Goal: Answer question/provide support

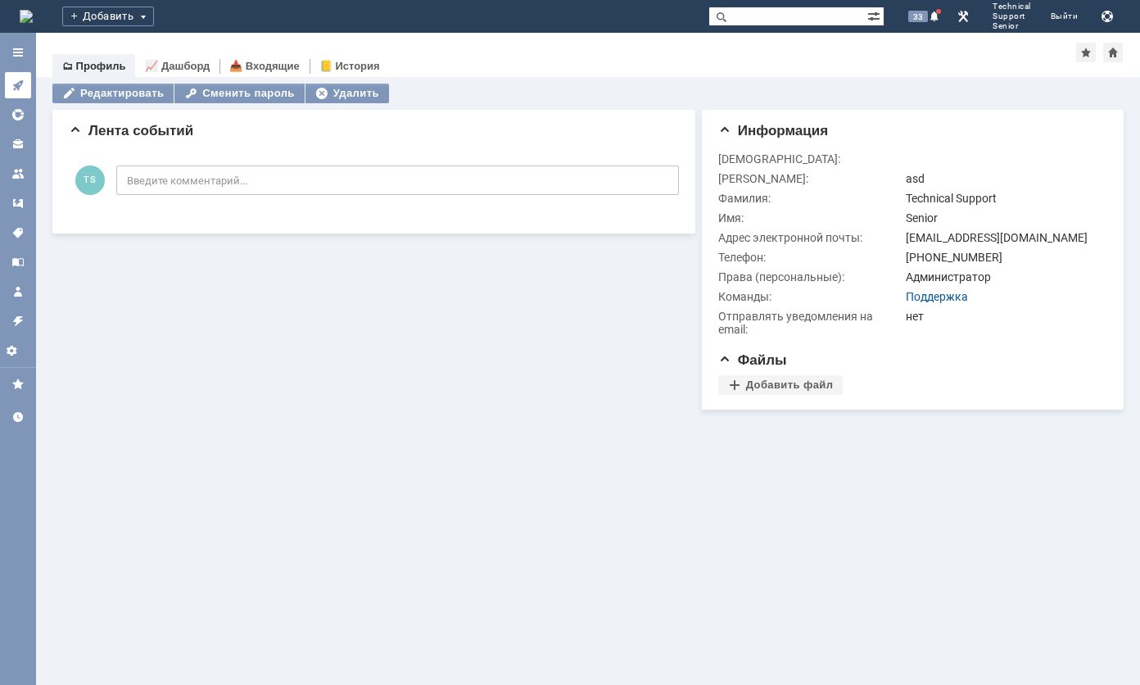
click at [16, 84] on icon at bounding box center [17, 85] width 11 height 11
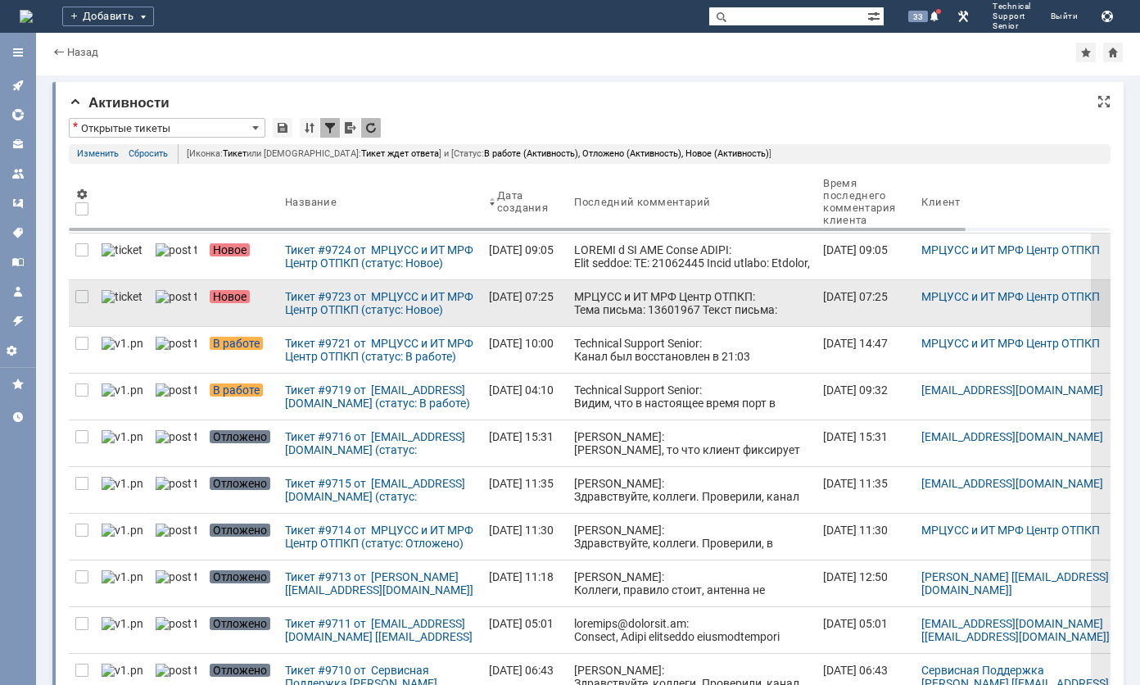
click at [574, 302] on div "МРЦУСС и ИТ МРФ Центр ОТПКП: Тема письма: 13601967 Текст письма: Название клиен…" at bounding box center [692, 368] width 236 height 157
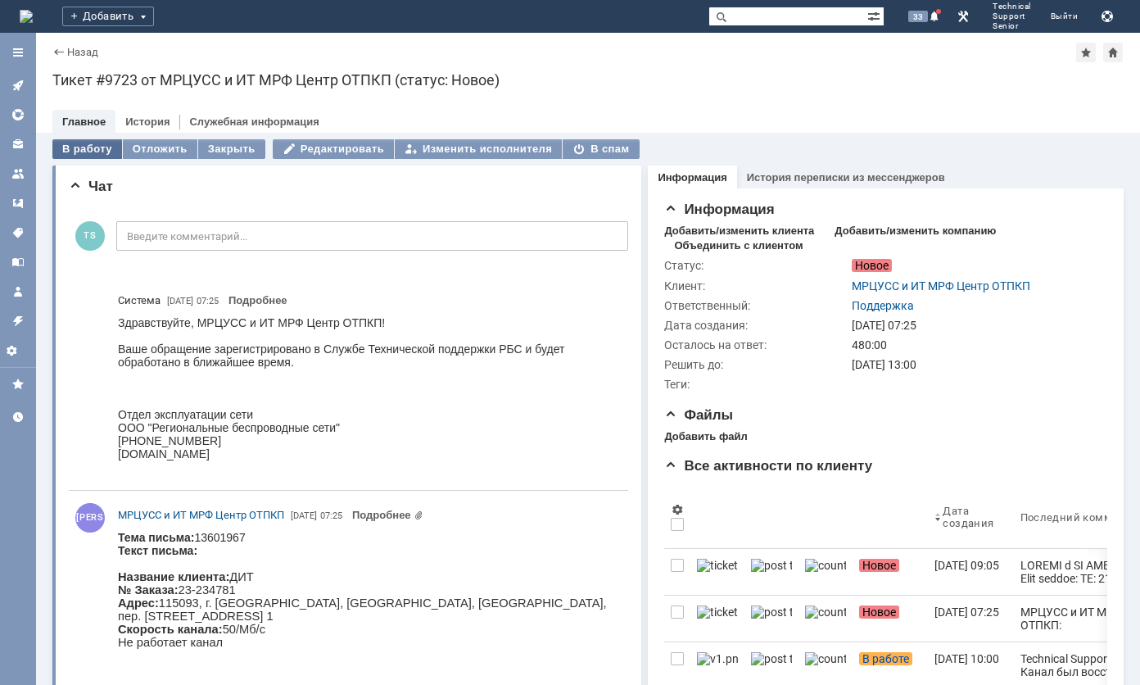
click at [84, 149] on div "В работу" at bounding box center [87, 149] width 70 height 20
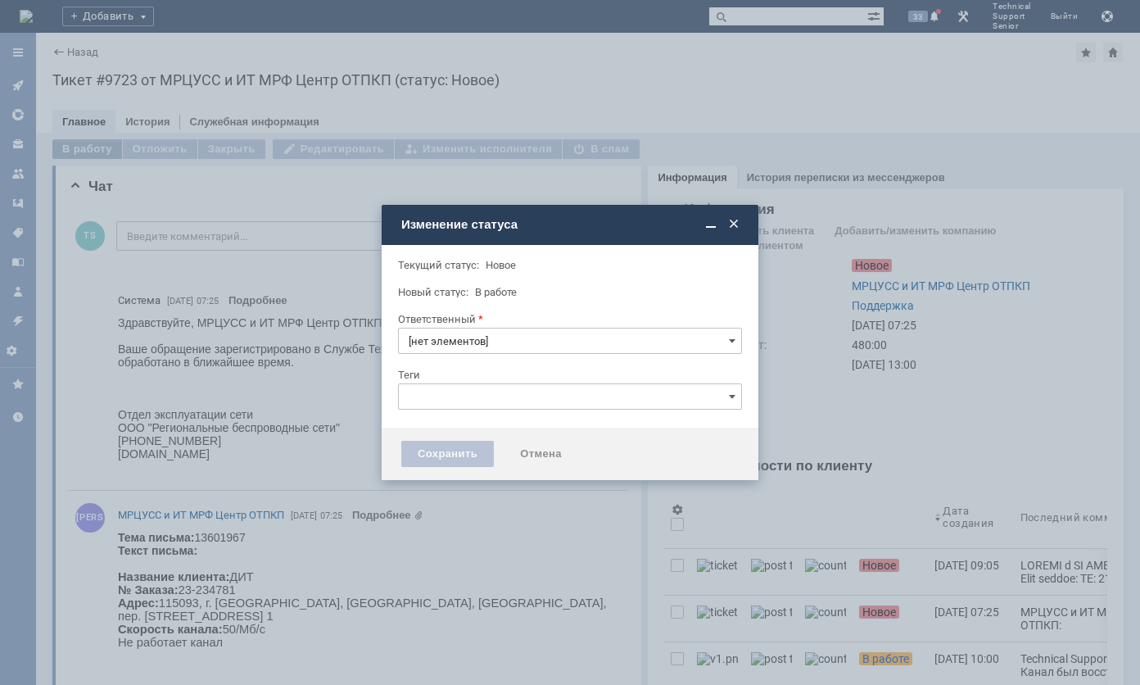
type input "Поддержка"
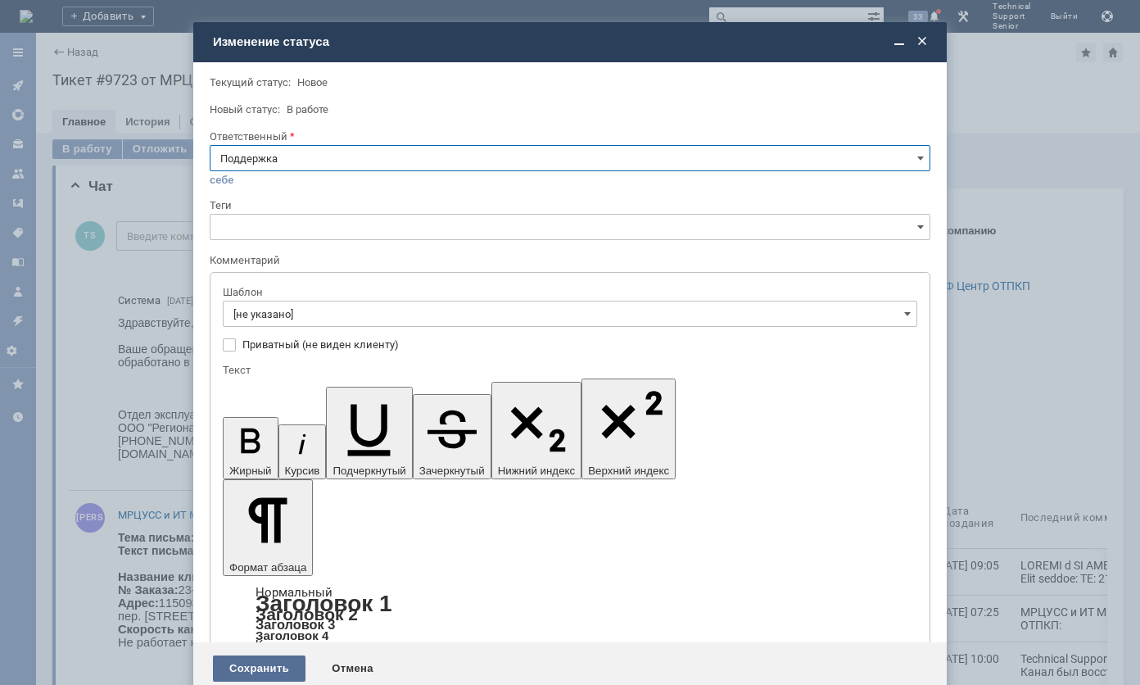
click at [275, 655] on div "Сохранить" at bounding box center [259, 668] width 93 height 26
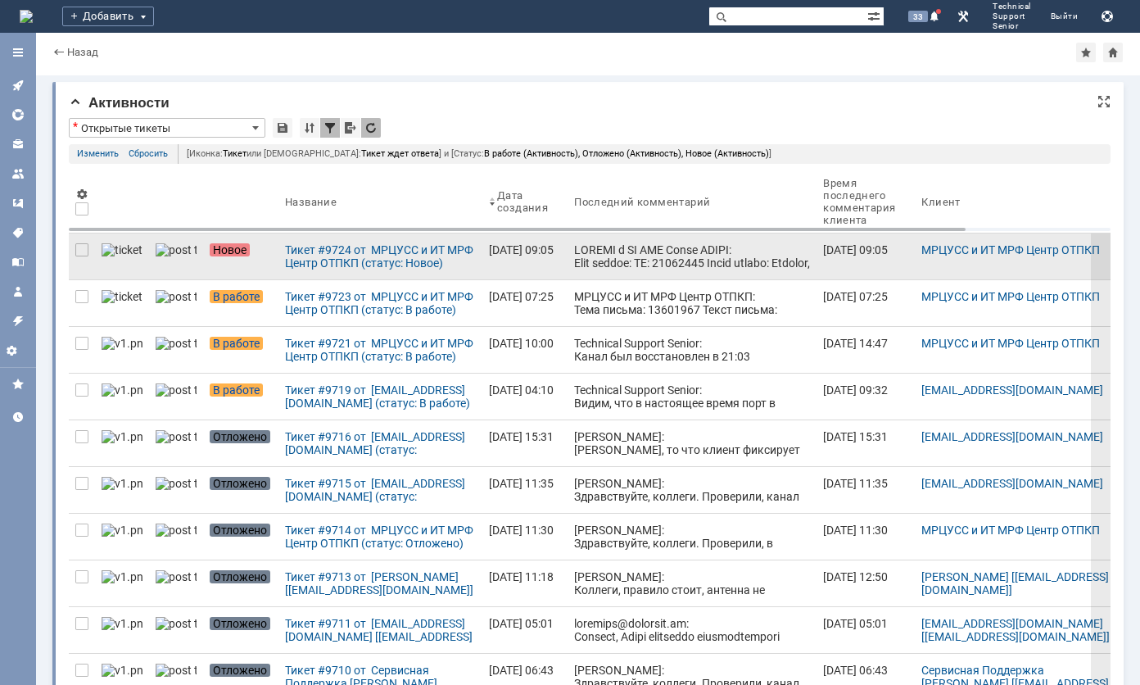
click at [591, 247] on div at bounding box center [692, 354] width 236 height 223
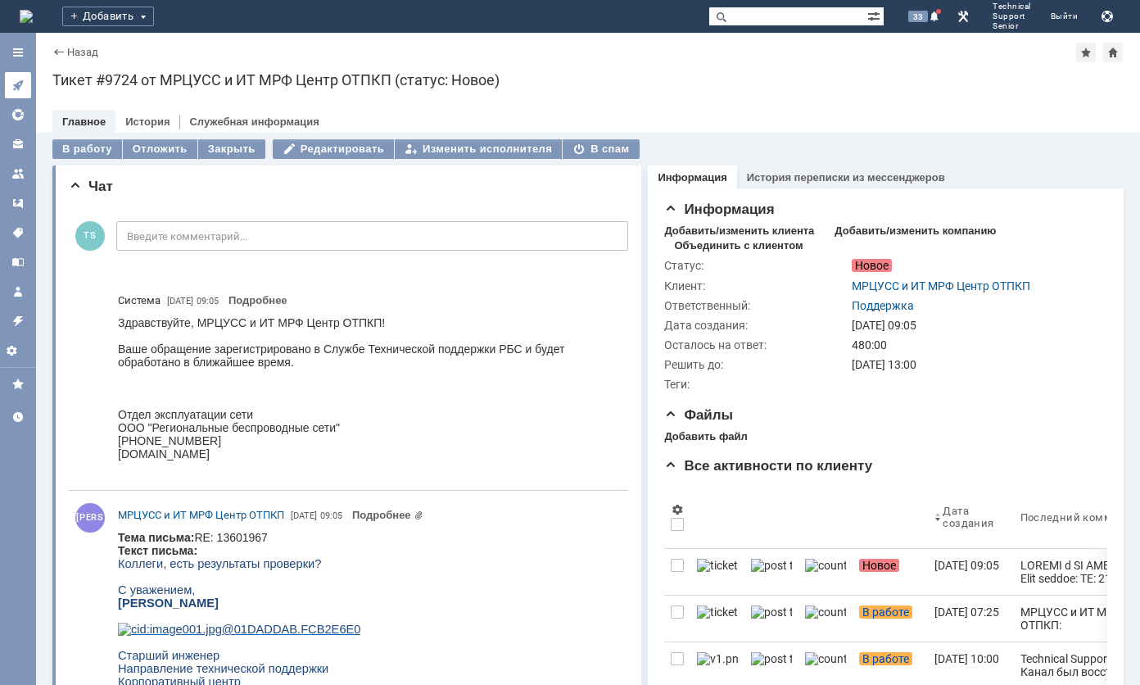
click at [16, 83] on icon at bounding box center [17, 85] width 13 height 13
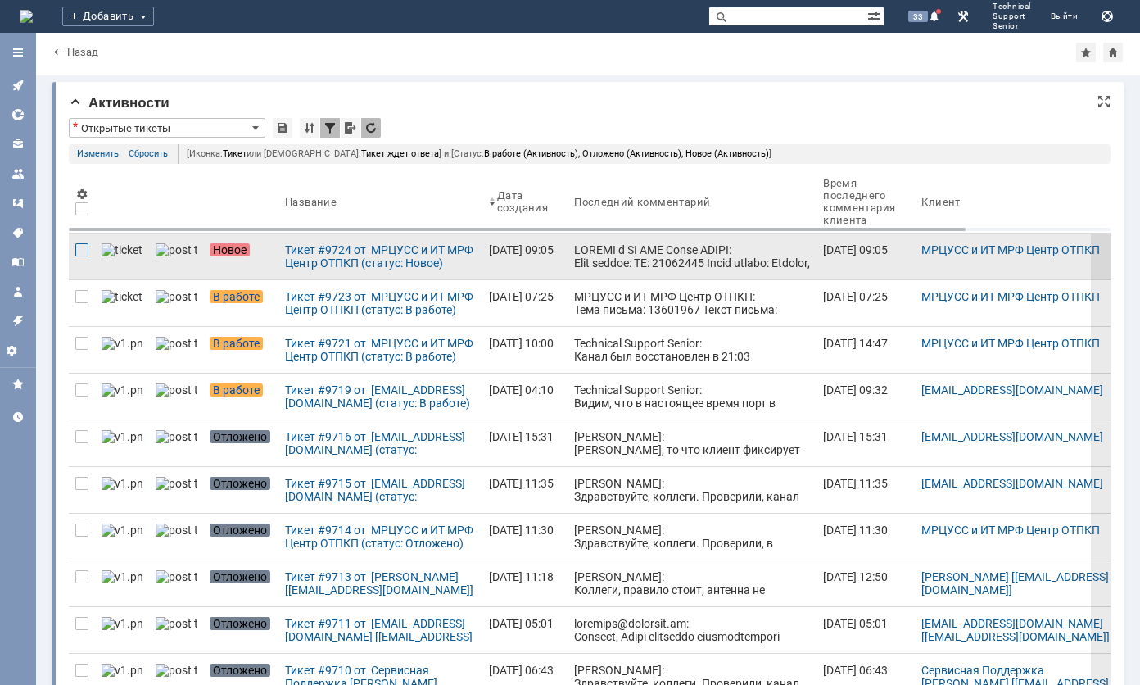
click at [78, 251] on div at bounding box center [81, 249] width 13 height 13
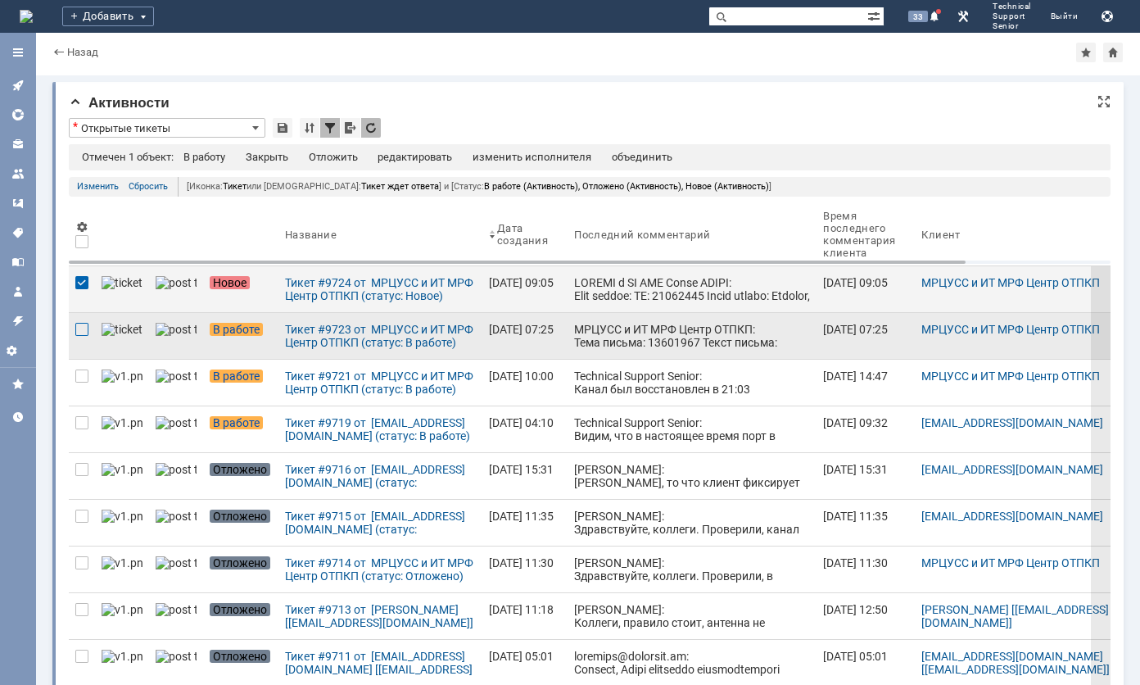
click at [83, 329] on div at bounding box center [81, 329] width 13 height 13
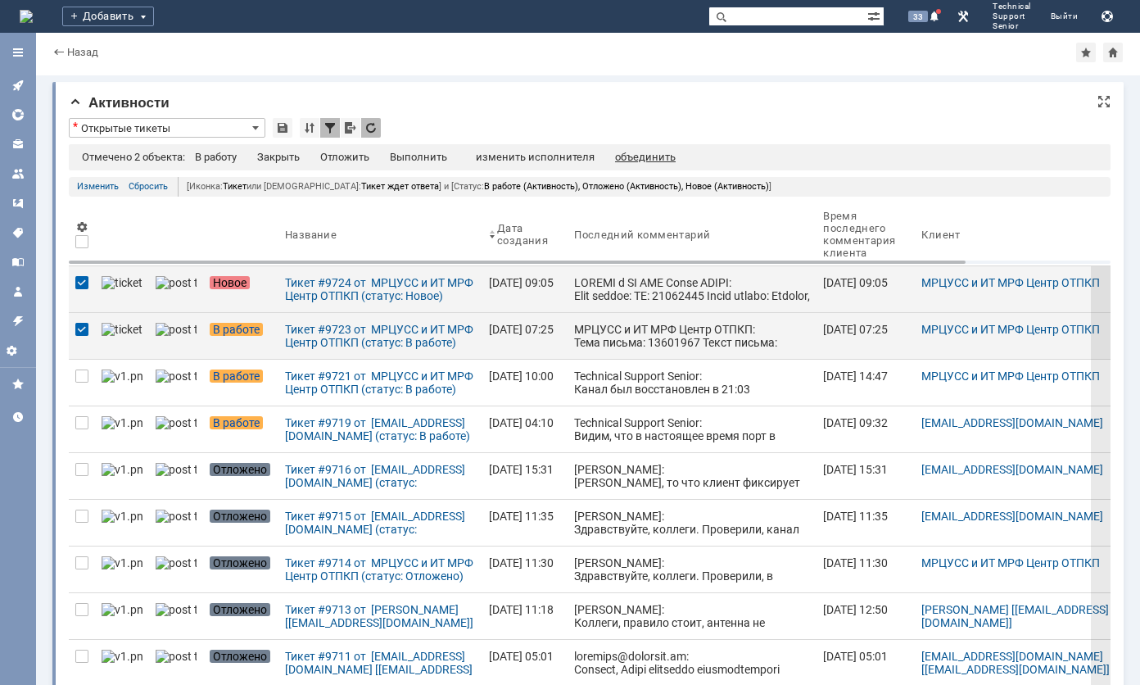
click at [637, 151] on div "объединить" at bounding box center [645, 157] width 61 height 13
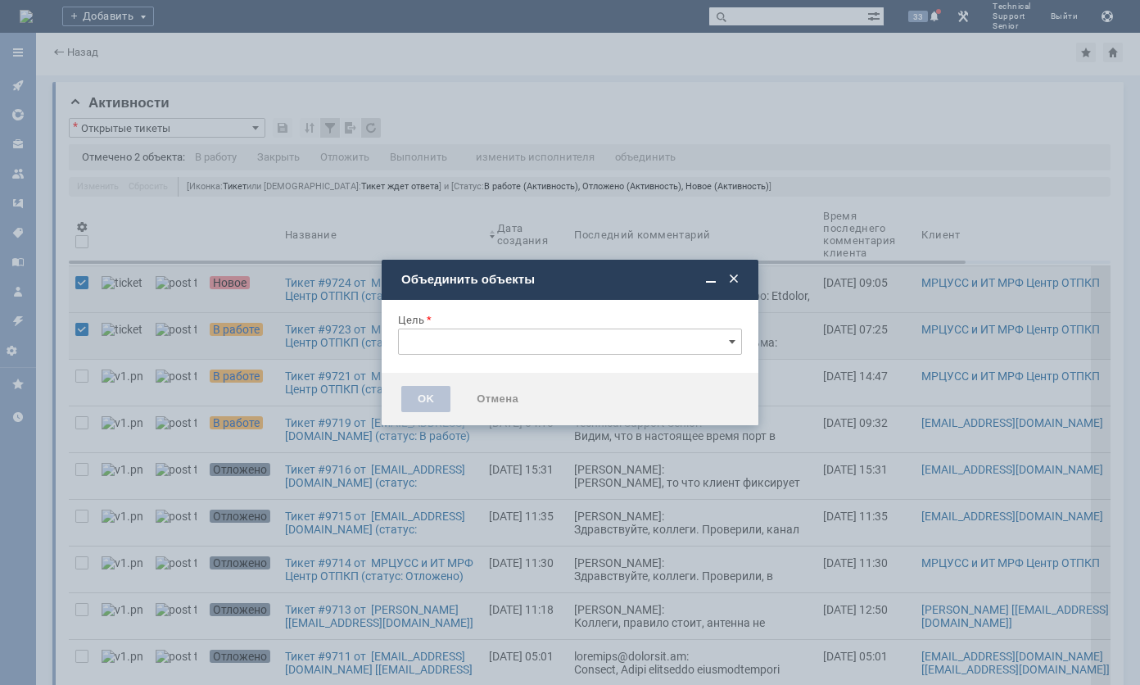
type input "[не указано]"
click at [540, 337] on input "[не указано]" at bounding box center [570, 341] width 344 height 26
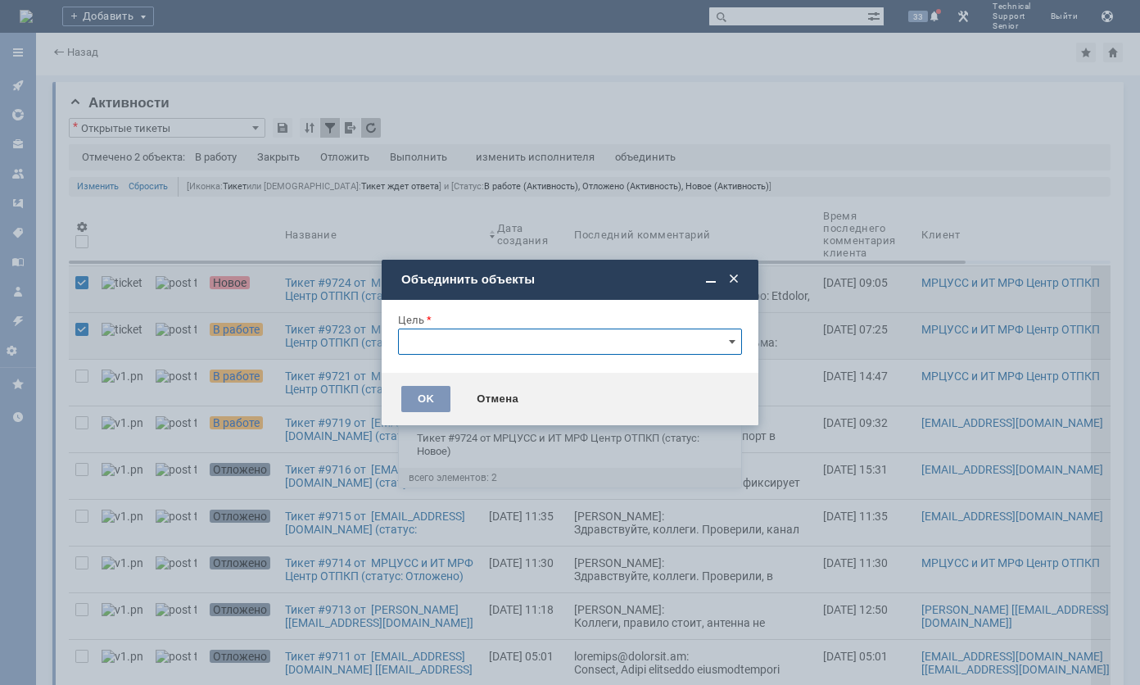
click at [503, 388] on div "Тикет #9723 от МРЦУСС и ИТ МРФ Центр ОТПКП (статус: В работе)" at bounding box center [570, 404] width 342 height 39
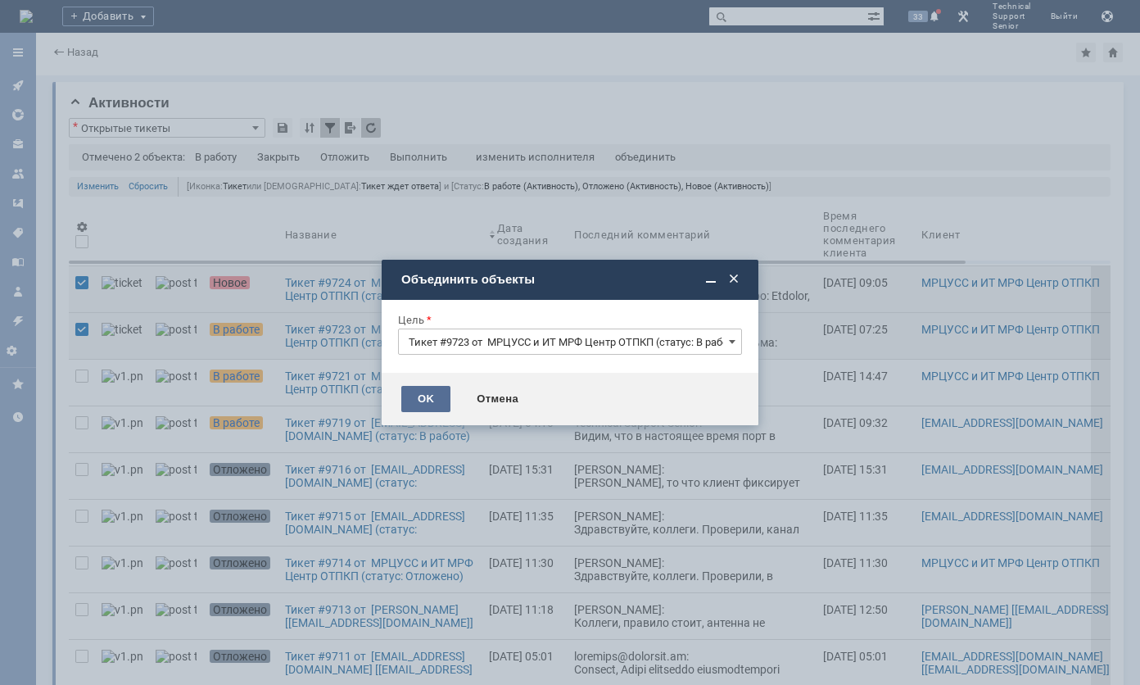
type input "Тикет #9723 от МРЦУСС и ИТ МРФ Центр ОТПКП (статус: В работе)"
click at [432, 400] on div "OK" at bounding box center [425, 399] width 49 height 26
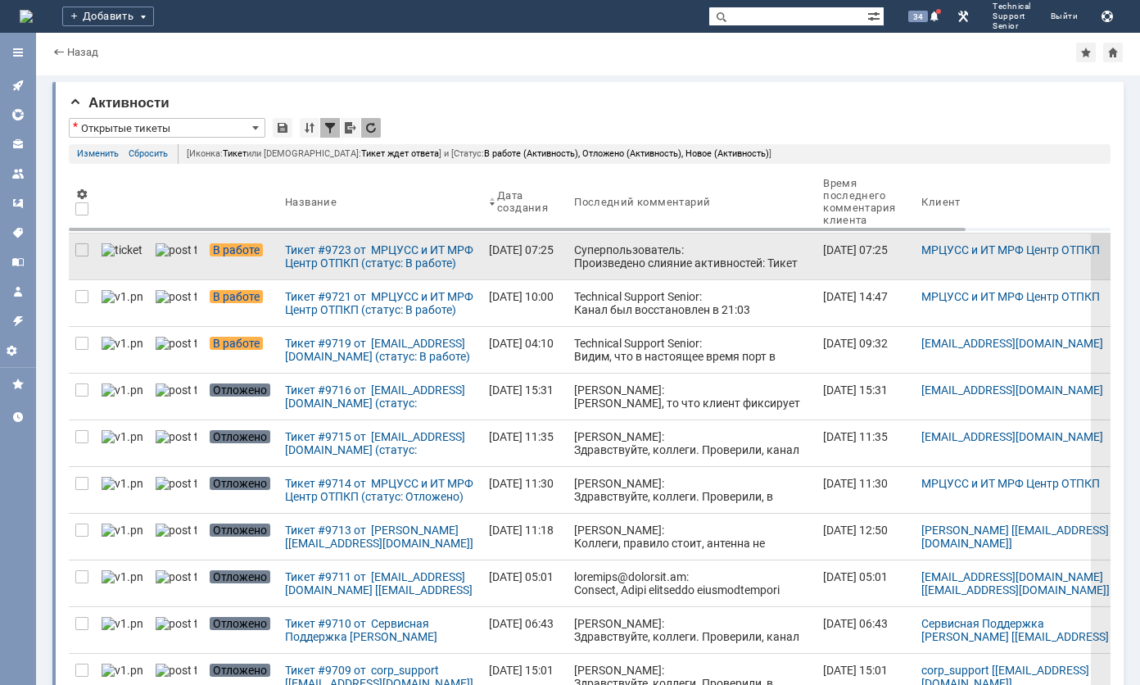
click at [575, 247] on div "Суперпользователь: Произведено слияние активностей: Тикет #9724 от МРЦУСС и ИТ …" at bounding box center [692, 269] width 236 height 52
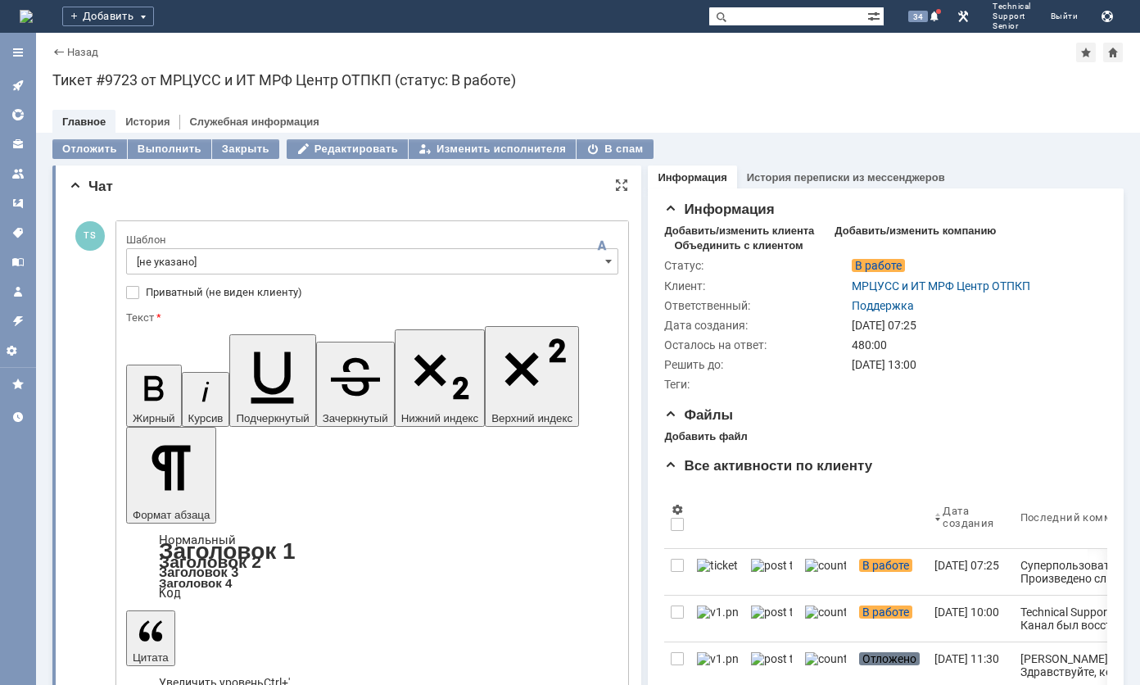
click at [251, 270] on input "[не указано]" at bounding box center [372, 261] width 492 height 26
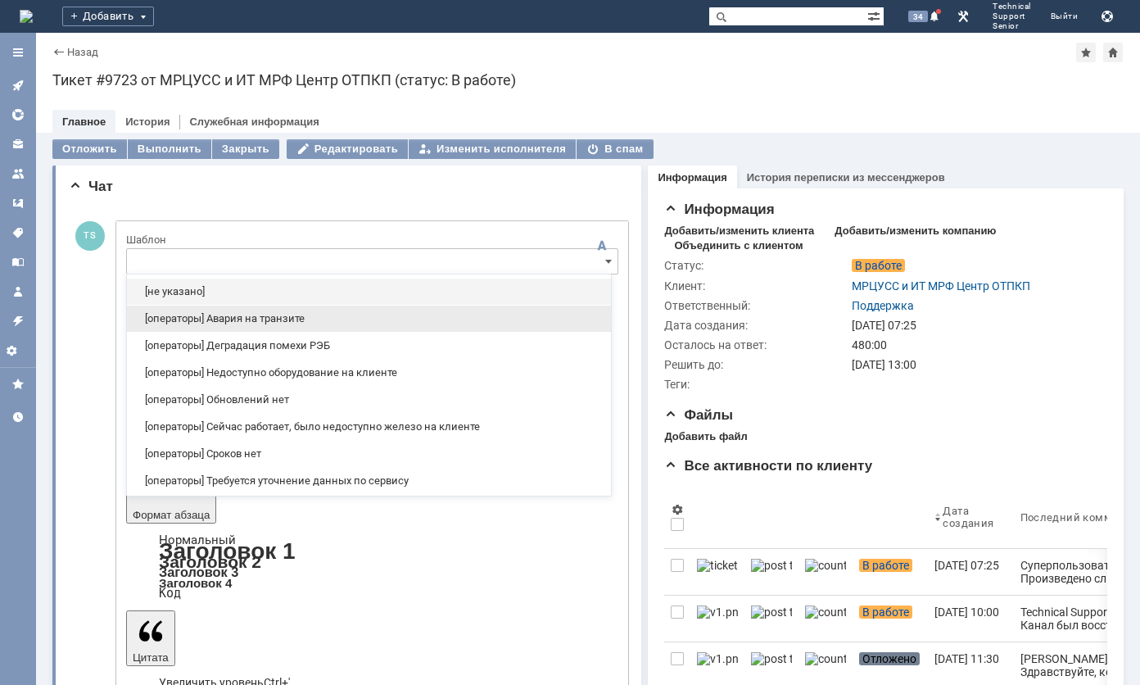
drag, startPoint x: 273, startPoint y: 318, endPoint x: 110, endPoint y: 9, distance: 349.5
click at [273, 318] on span "[операторы] Авария на транзите" at bounding box center [369, 318] width 464 height 13
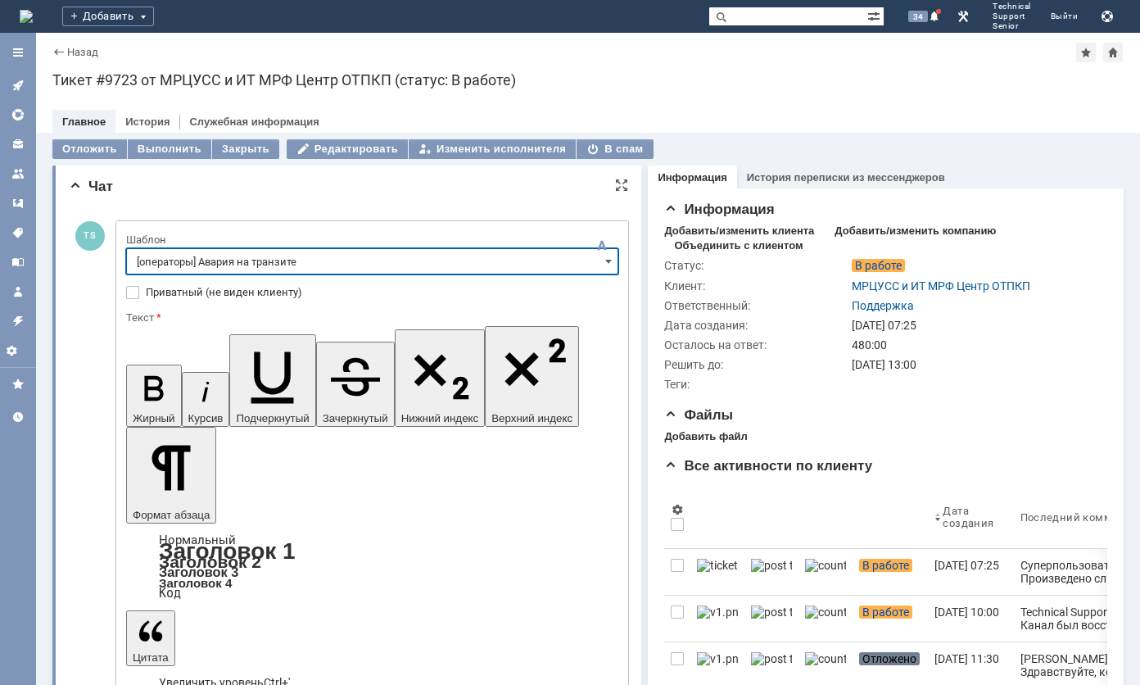
type input "[операторы] Авария на транзите"
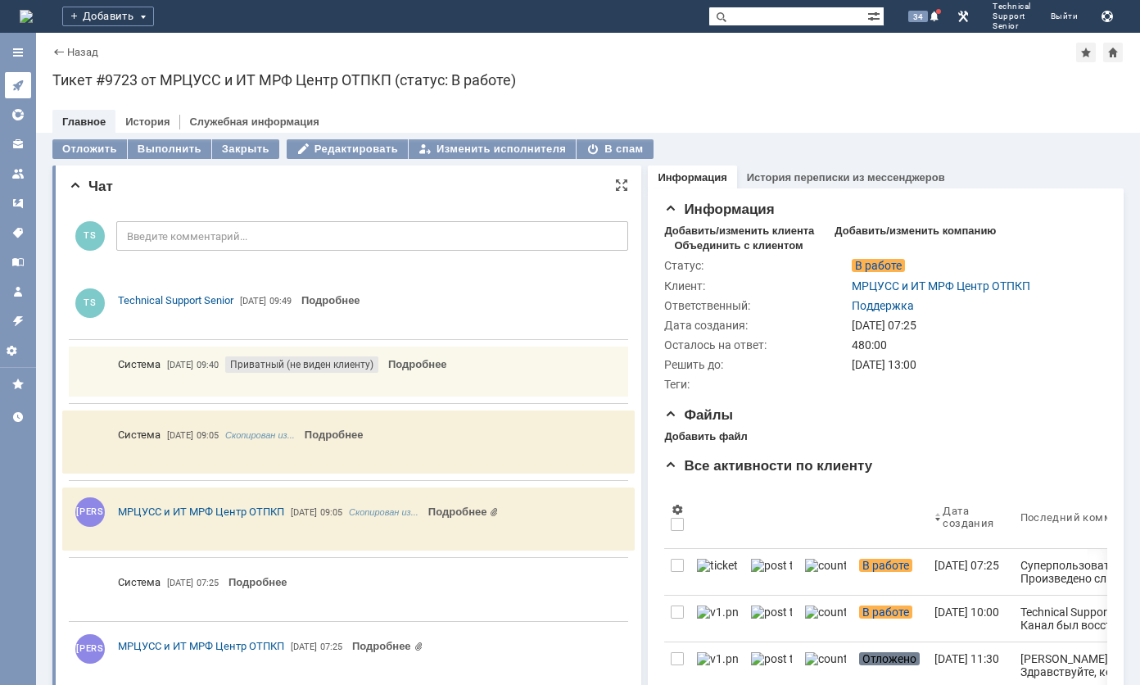
click at [21, 92] on link at bounding box center [18, 85] width 26 height 26
